Goal: Task Accomplishment & Management: Complete application form

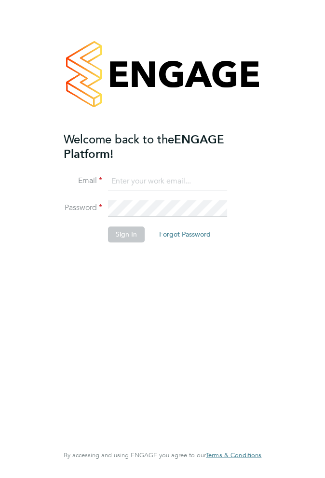
click at [150, 180] on input at bounding box center [167, 181] width 119 height 17
type input "[EMAIL_ADDRESS][DOMAIN_NAME]"
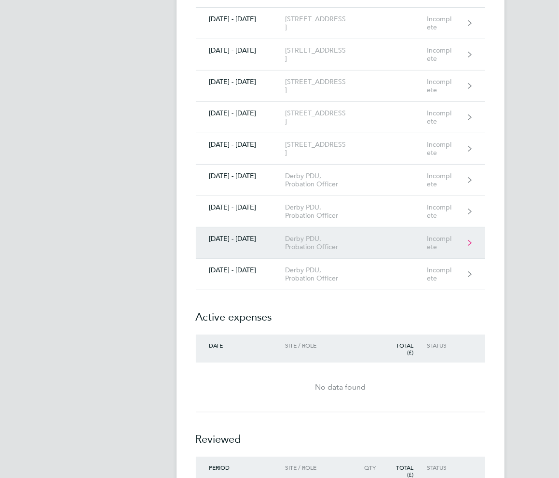
scroll to position [241, 0]
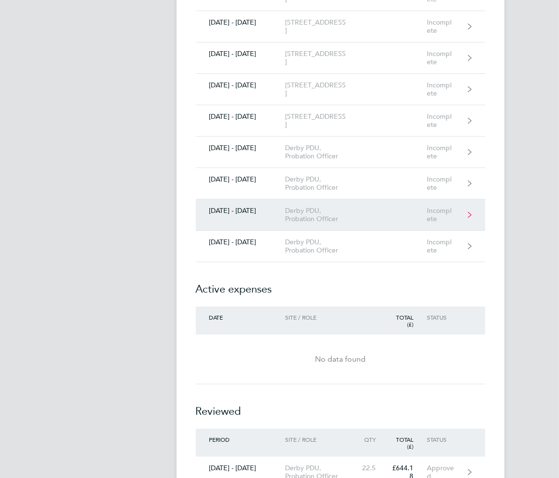
click at [325, 211] on icon at bounding box center [470, 214] width 4 height 7
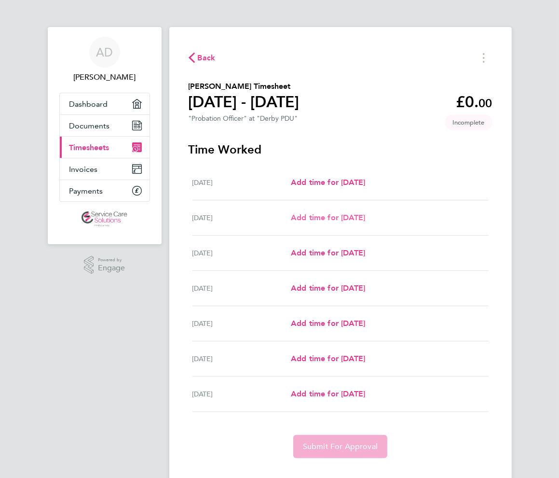
click at [325, 216] on span "Add time for [DATE]" at bounding box center [328, 217] width 74 height 9
select select "30"
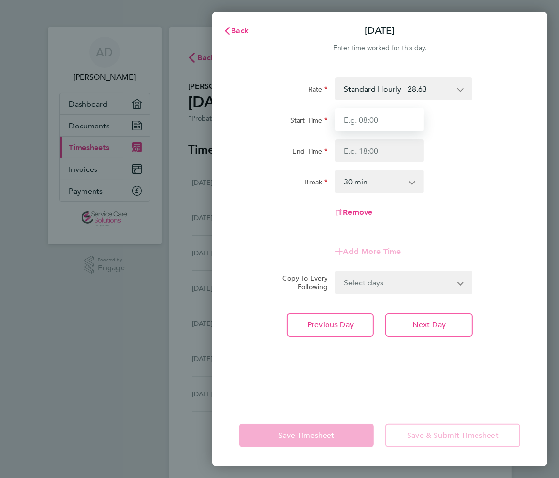
click at [325, 122] on input "Start Time" at bounding box center [379, 119] width 89 height 23
type input "07:30"
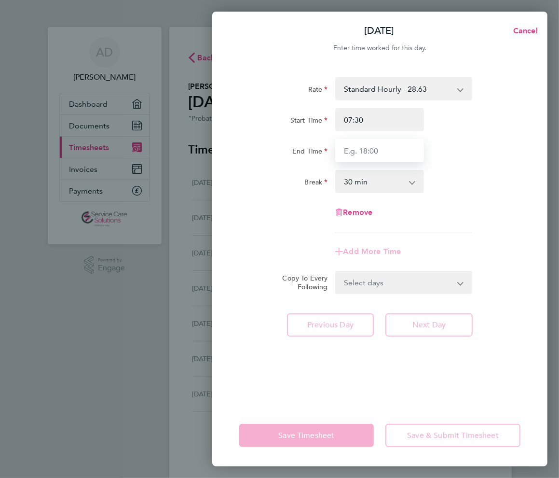
drag, startPoint x: 363, startPoint y: 151, endPoint x: 375, endPoint y: 149, distance: 12.7
click at [325, 149] on input "End Time" at bounding box center [379, 150] width 89 height 23
type input "15:00"
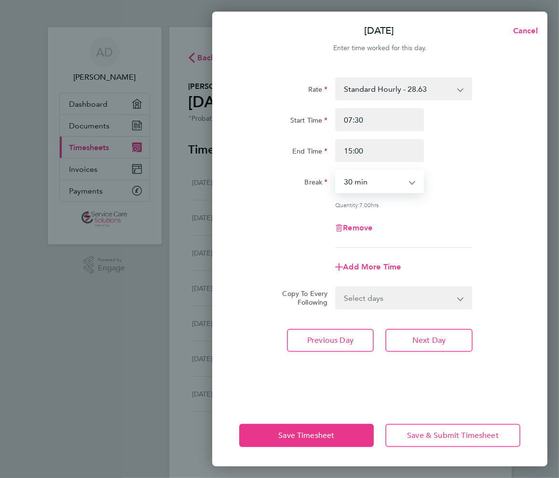
click at [325, 183] on select "0 min 15 min 30 min 45 min 60 min 75 min 90 min" at bounding box center [373, 181] width 75 height 21
click at [325, 171] on select "0 min 15 min 30 min 45 min 60 min 75 min 90 min" at bounding box center [373, 181] width 75 height 21
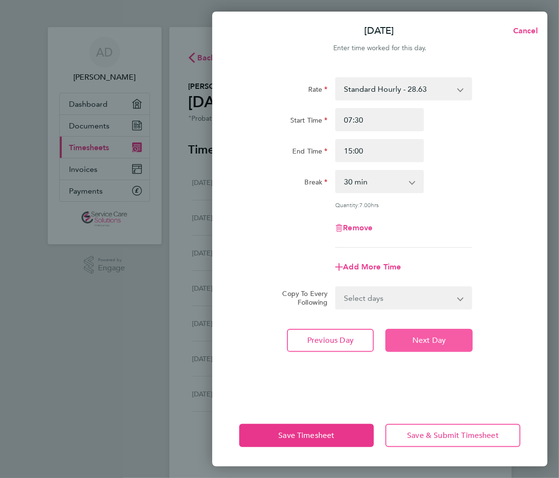
click at [325, 343] on span "Next Day" at bounding box center [429, 340] width 33 height 10
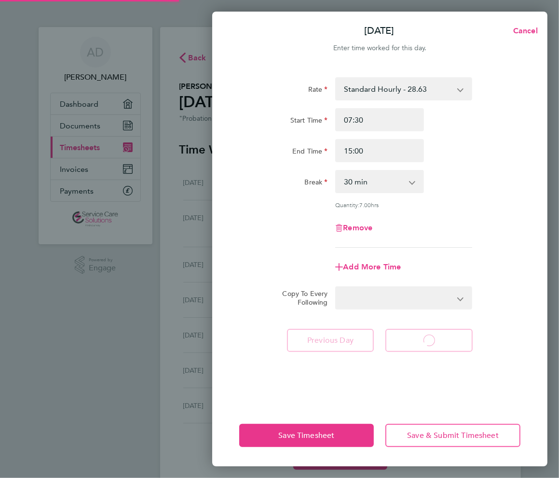
select select "30"
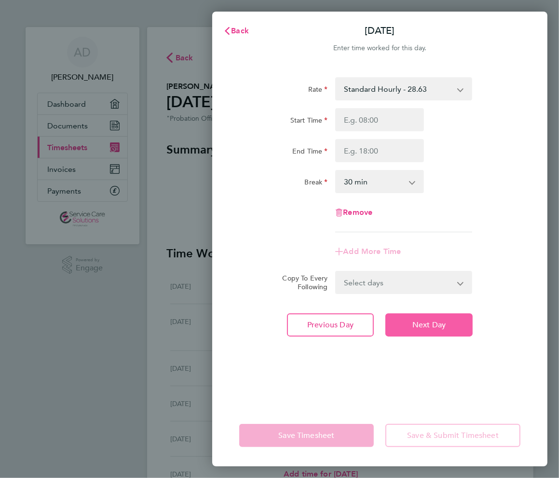
click at [325, 324] on span "Next Day" at bounding box center [429, 325] width 33 height 10
select select "30"
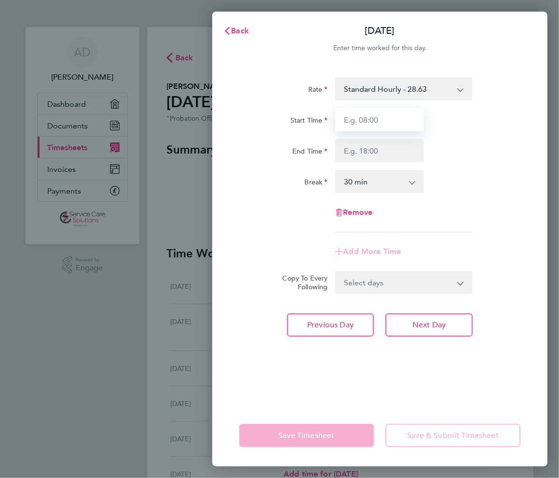
click at [325, 117] on input "Start Time" at bounding box center [379, 119] width 89 height 23
type input "08:00"
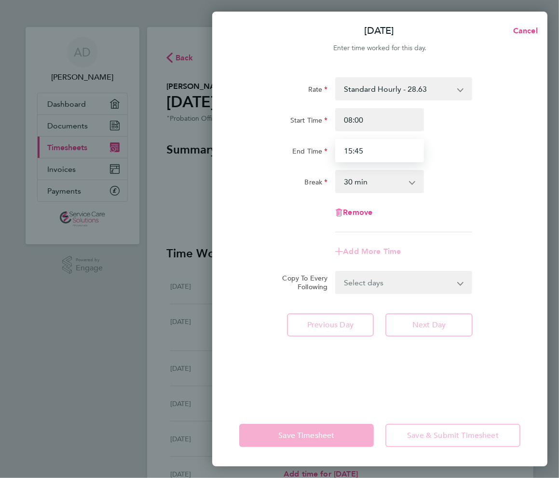
type input "15:45"
click at [325, 178] on select "0 min 15 min 30 min 45 min 60 min 75 min 90 min" at bounding box center [373, 181] width 75 height 21
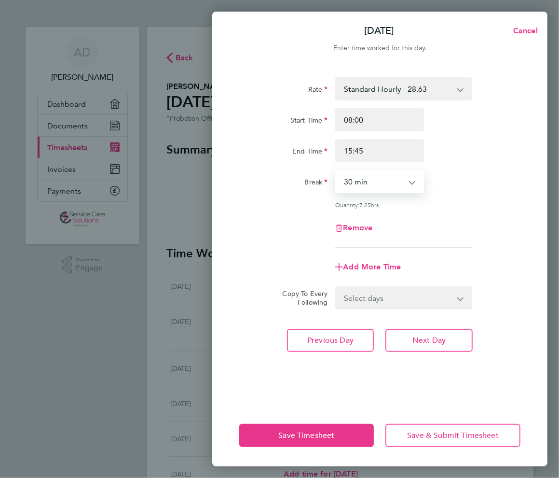
click at [325, 171] on select "0 min 15 min 30 min 45 min 60 min 75 min 90 min" at bounding box center [373, 181] width 75 height 21
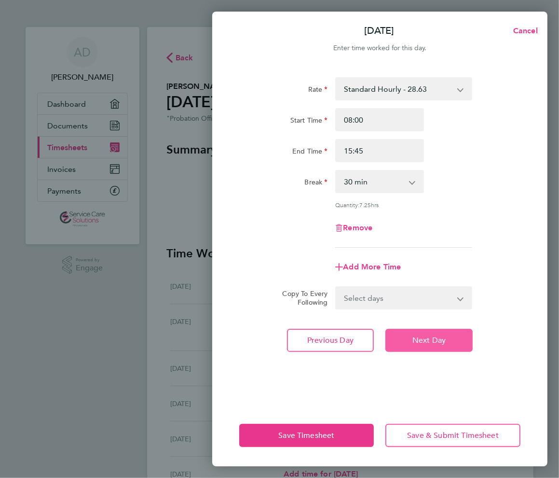
click at [325, 342] on span "Next Day" at bounding box center [429, 340] width 33 height 10
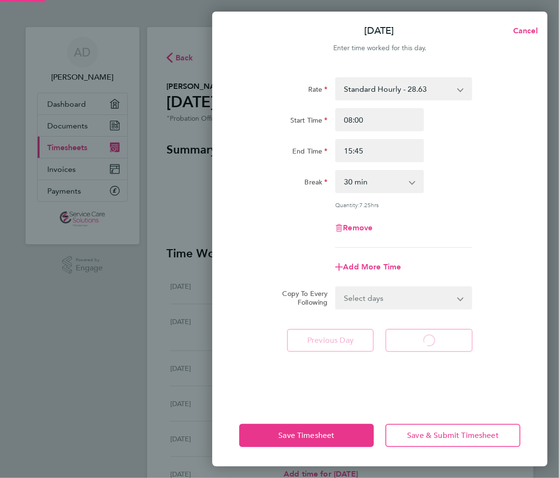
select select "30"
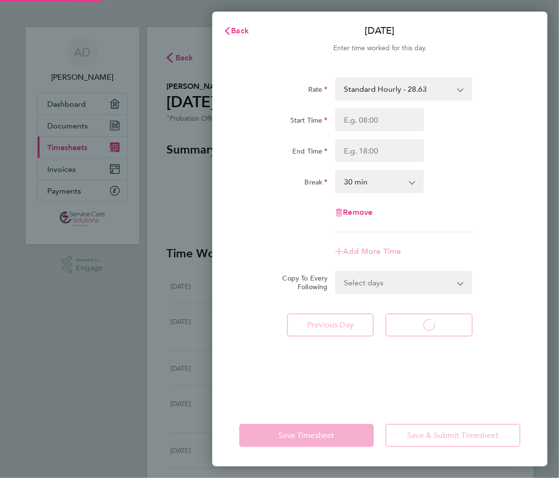
select select "30"
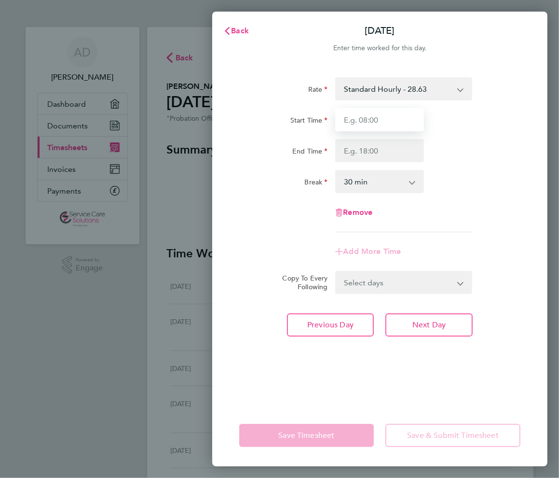
click at [325, 120] on input "Start Time" at bounding box center [379, 119] width 89 height 23
click at [325, 118] on input "Start Time" at bounding box center [379, 119] width 89 height 23
type input "12:00"
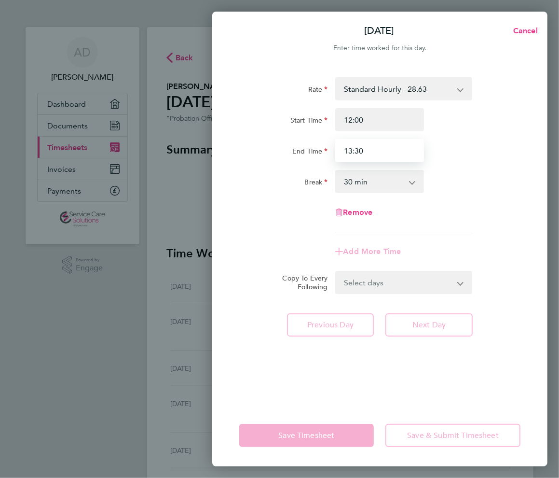
type input "13:30"
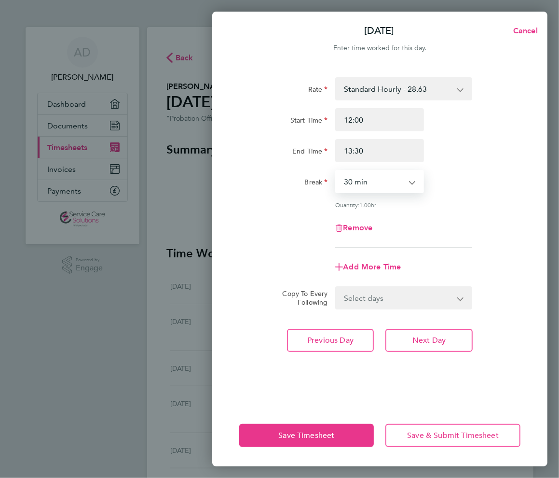
click at [325, 176] on select "0 min 15 min 30 min 45 min 60 min 75 min" at bounding box center [373, 181] width 75 height 21
select select "0"
click at [325, 171] on select "0 min 15 min 30 min 45 min 60 min 75 min" at bounding box center [373, 181] width 75 height 21
click at [325, 431] on span "Save Timesheet" at bounding box center [307, 436] width 56 height 10
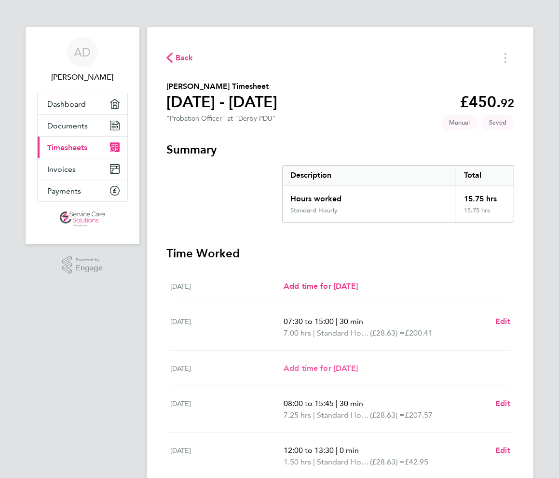
click at [325, 369] on span "Add time for [DATE]" at bounding box center [321, 367] width 74 height 9
select select "30"
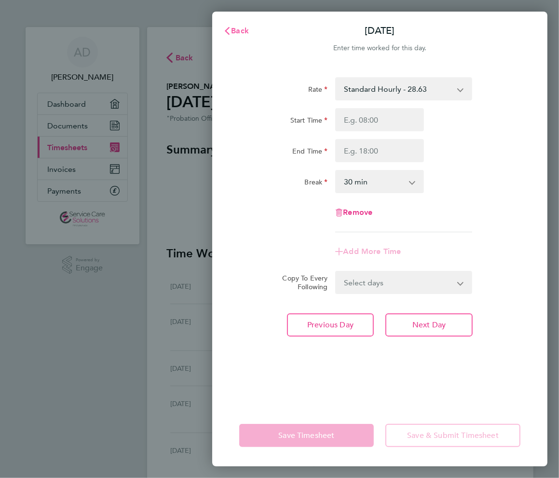
click at [236, 33] on span "Back" at bounding box center [240, 30] width 18 height 9
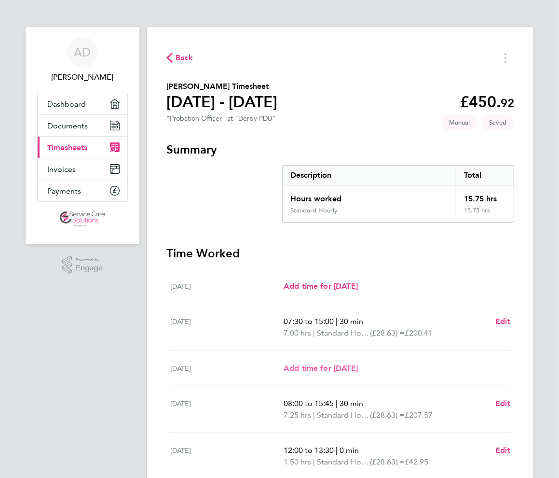
click at [323, 366] on span "Add time for [DATE]" at bounding box center [321, 367] width 74 height 9
select select "30"
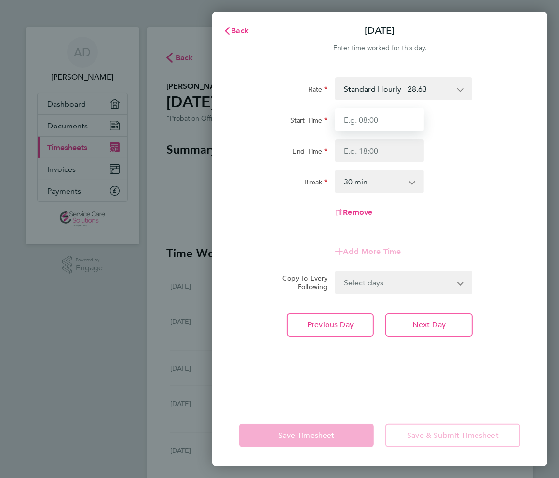
click at [325, 122] on input "Start Time" at bounding box center [379, 119] width 89 height 23
type input "07:45"
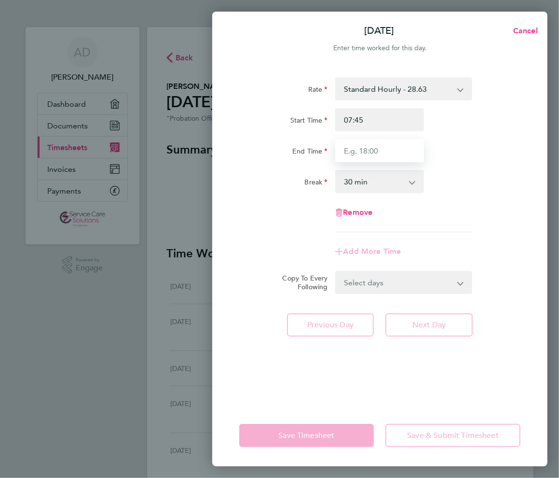
click at [325, 153] on input "End Time" at bounding box center [379, 150] width 89 height 23
type input "14:45"
click at [325, 183] on select "0 min 15 min 30 min 45 min 60 min 75 min 90 min" at bounding box center [373, 181] width 75 height 21
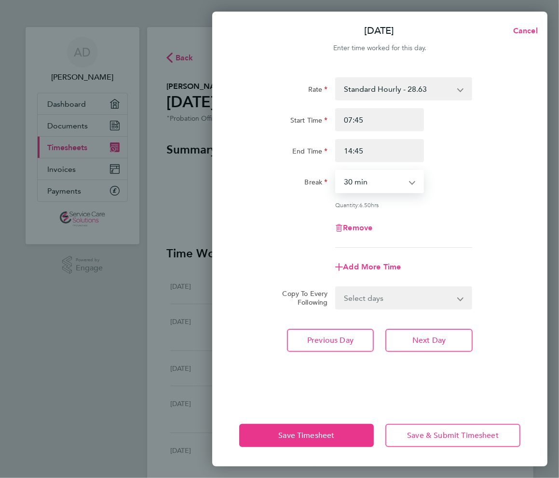
click at [325, 171] on select "0 min 15 min 30 min 45 min 60 min 75 min 90 min" at bounding box center [373, 181] width 75 height 21
click at [321, 434] on span "Save Timesheet" at bounding box center [307, 436] width 56 height 10
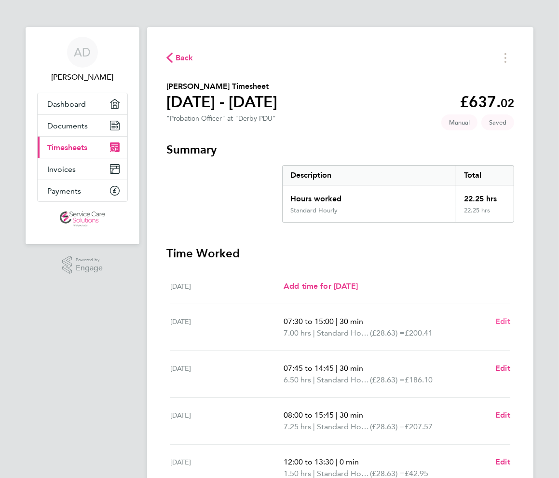
click at [325, 323] on span "Edit" at bounding box center [503, 321] width 15 height 9
select select "30"
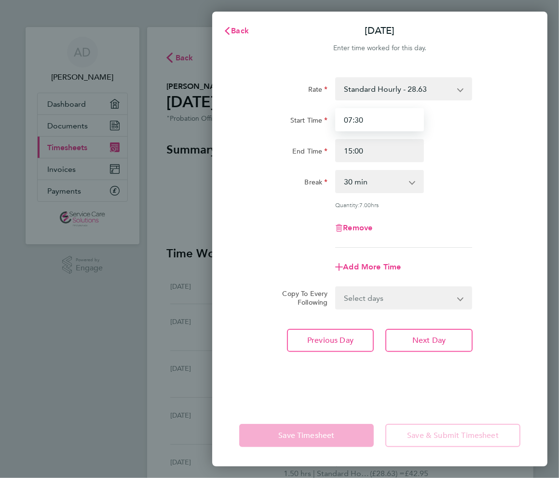
click at [325, 121] on input "07:30" at bounding box center [379, 119] width 89 height 23
type input "07:45"
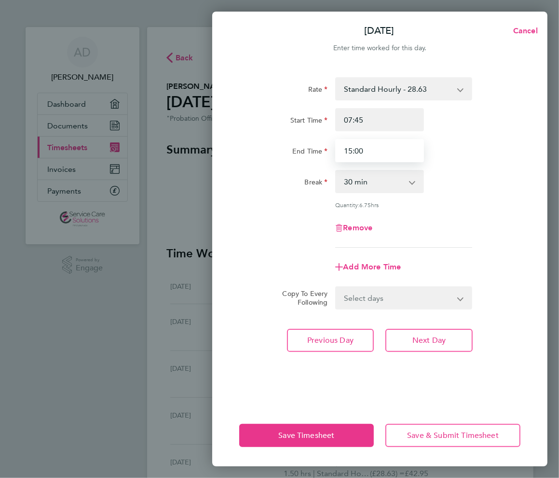
drag, startPoint x: 364, startPoint y: 149, endPoint x: 357, endPoint y: 151, distance: 7.6
click at [325, 151] on input "15:00" at bounding box center [379, 150] width 89 height 23
type input "15:30"
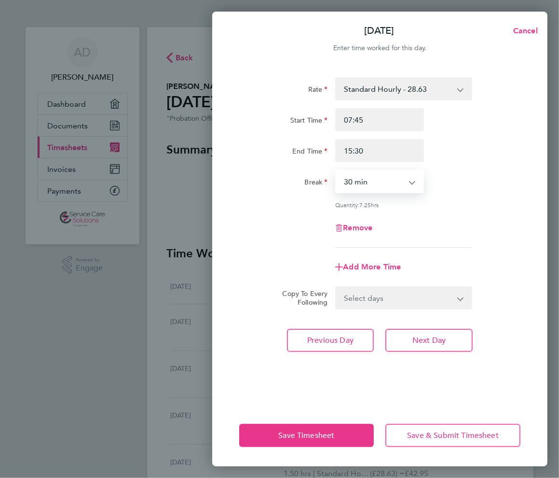
click at [325, 181] on select "0 min 15 min 30 min 45 min 60 min 75 min 90 min" at bounding box center [373, 181] width 75 height 21
click at [325, 171] on select "0 min 15 min 30 min 45 min 60 min 75 min 90 min" at bounding box center [373, 181] width 75 height 21
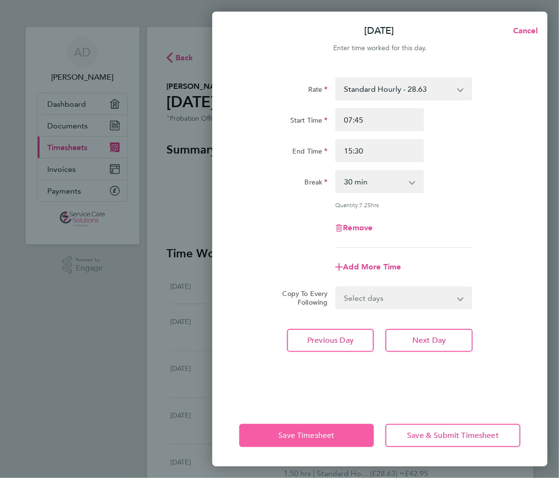
click at [316, 431] on span "Save Timesheet" at bounding box center [307, 436] width 56 height 10
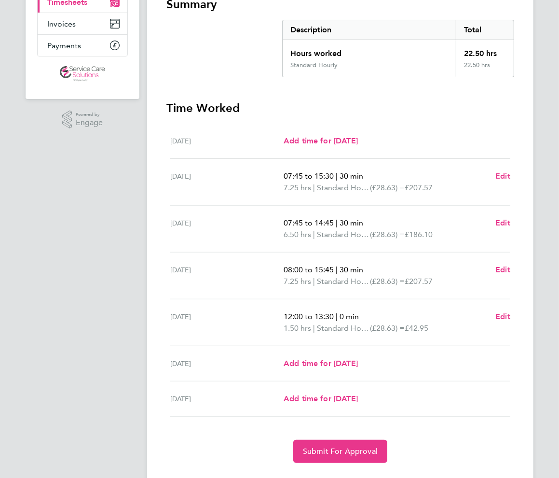
scroll to position [168, 0]
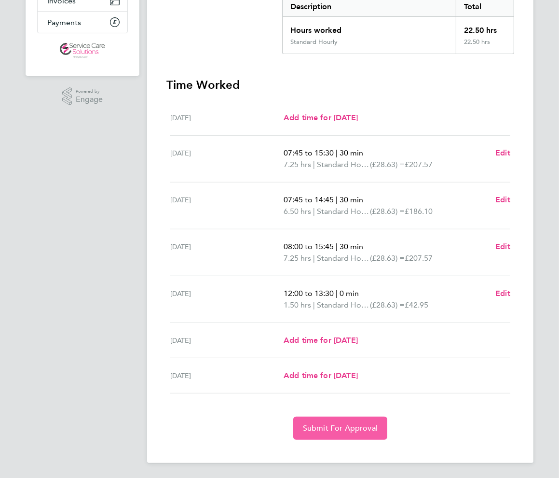
click at [325, 425] on span "Submit For Approval" at bounding box center [340, 428] width 75 height 10
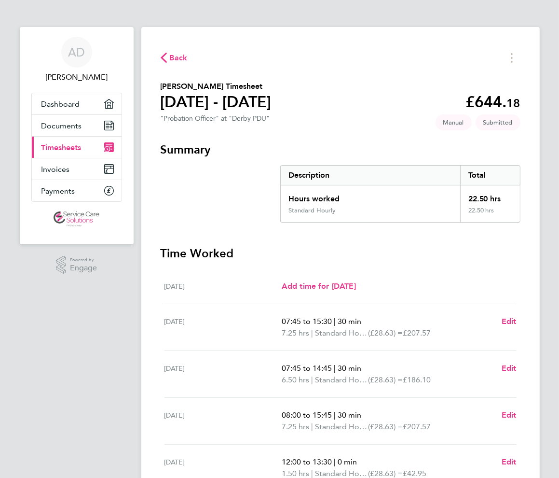
scroll to position [0, 0]
click at [73, 56] on span "AD" at bounding box center [76, 52] width 17 height 13
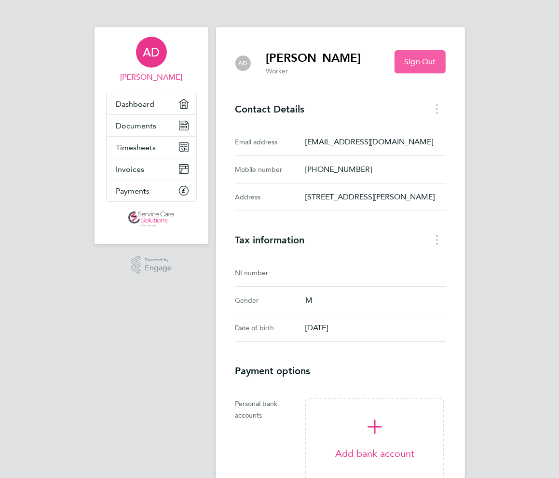
click at [325, 59] on span "Sign Out" at bounding box center [420, 62] width 31 height 10
